Goal: Navigation & Orientation: Find specific page/section

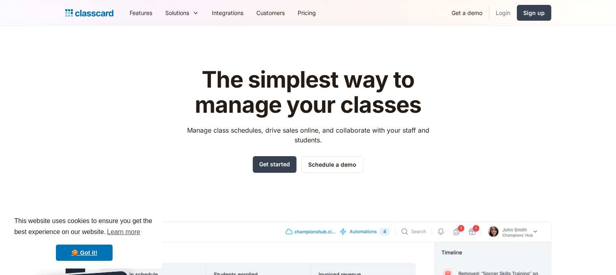
click at [501, 12] on link "Login" at bounding box center [504, 13] width 28 height 18
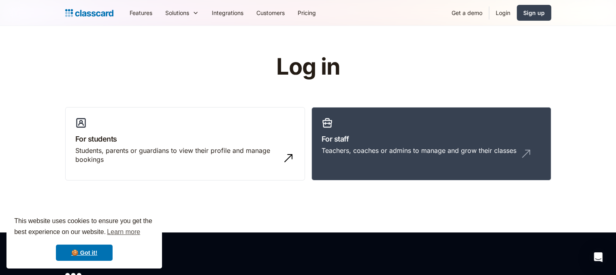
click at [385, 47] on header "Log in For students Students, parents or guardians to view their profile and ma…" at bounding box center [308, 129] width 616 height 206
click at [357, 145] on link "For staff Teachers, coaches or admins to manage and grow their classes" at bounding box center [432, 144] width 240 height 74
